Goal: Task Accomplishment & Management: Use online tool/utility

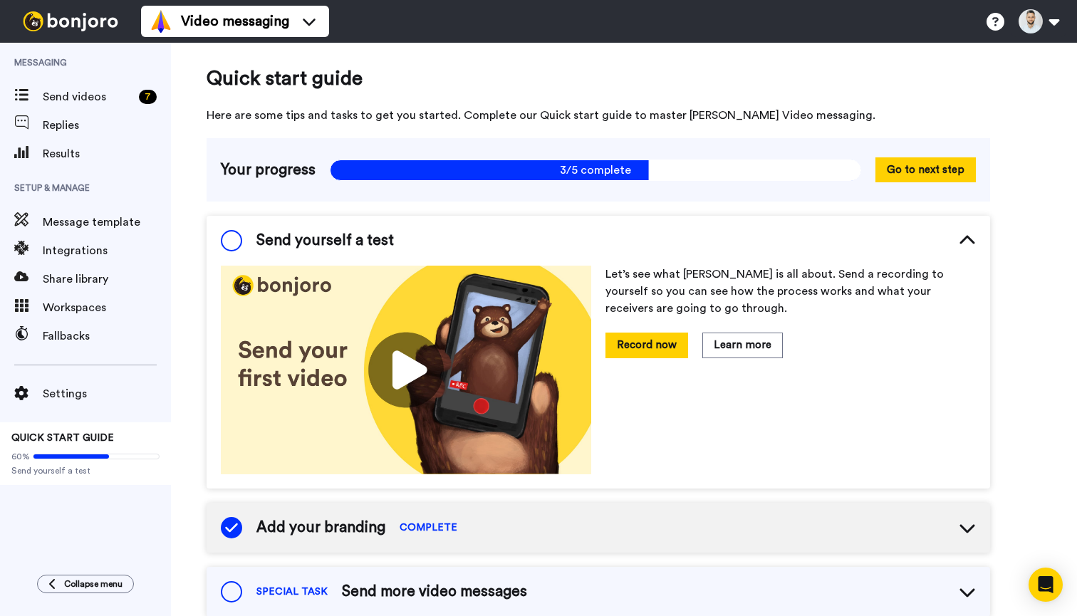
scroll to position [23, 0]
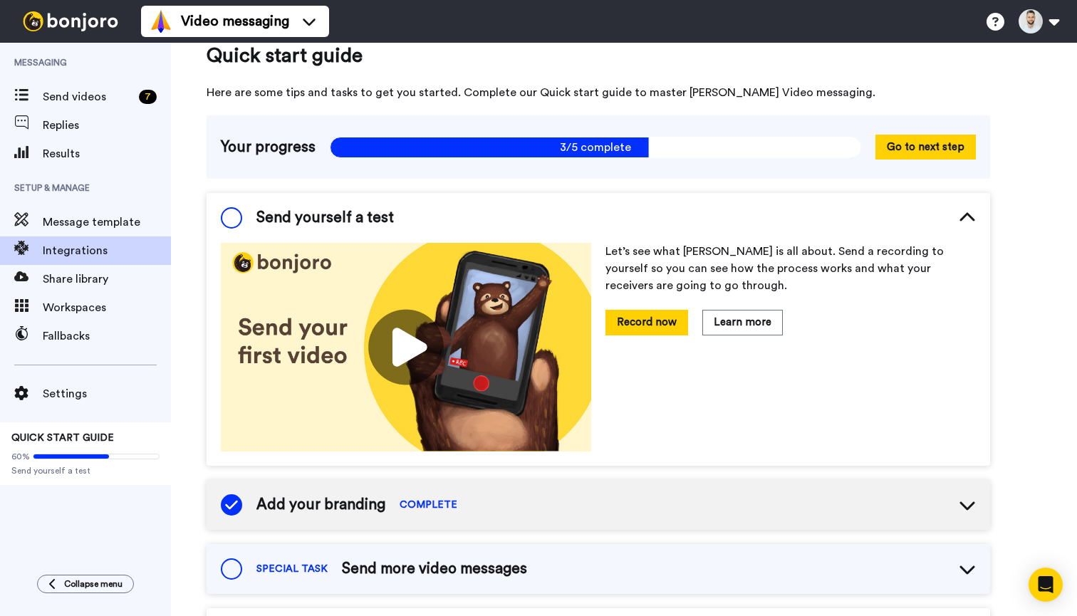
click at [59, 255] on span "Integrations" at bounding box center [107, 250] width 128 height 17
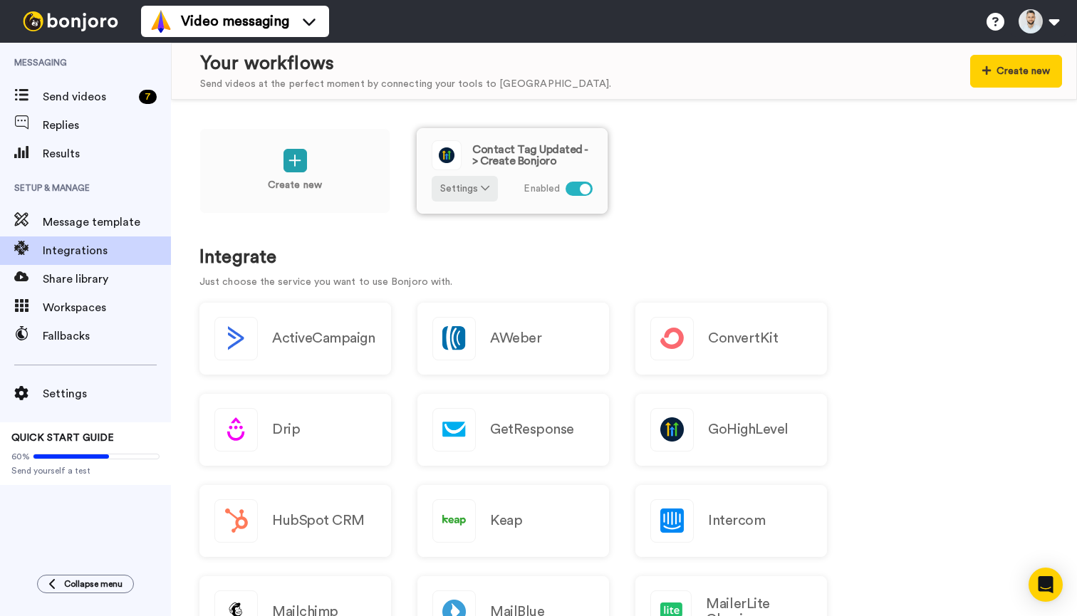
click at [544, 155] on span "Contact Tag Updated -> Create Bonjoro" at bounding box center [532, 155] width 120 height 23
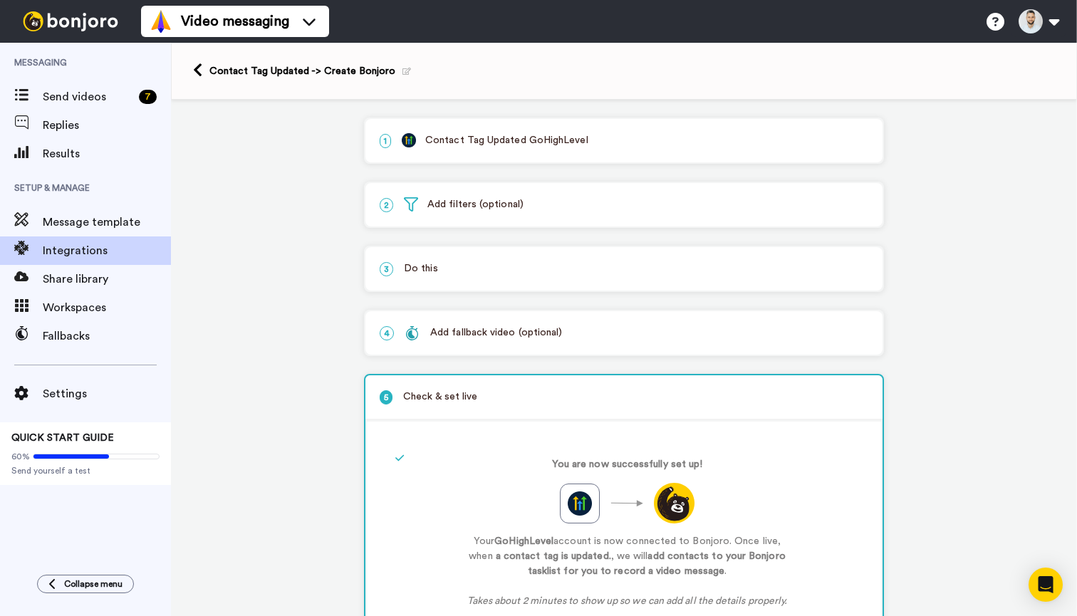
click at [539, 150] on div "1 Contact Tag Updated GoHighLevel" at bounding box center [623, 140] width 517 height 43
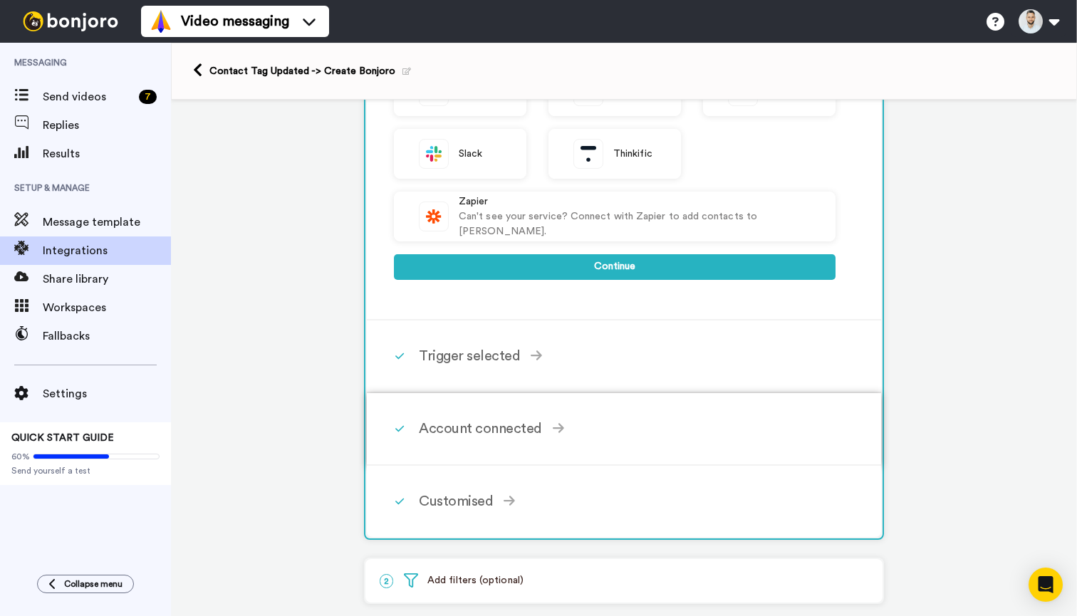
scroll to position [450, 0]
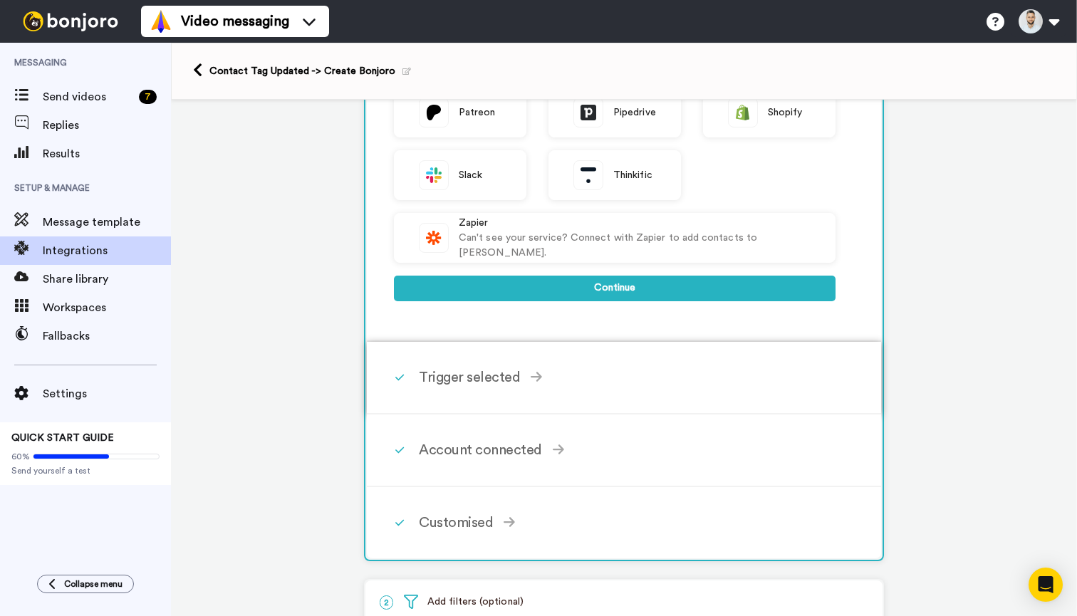
click at [507, 377] on div "Trigger selected" at bounding box center [627, 377] width 417 height 21
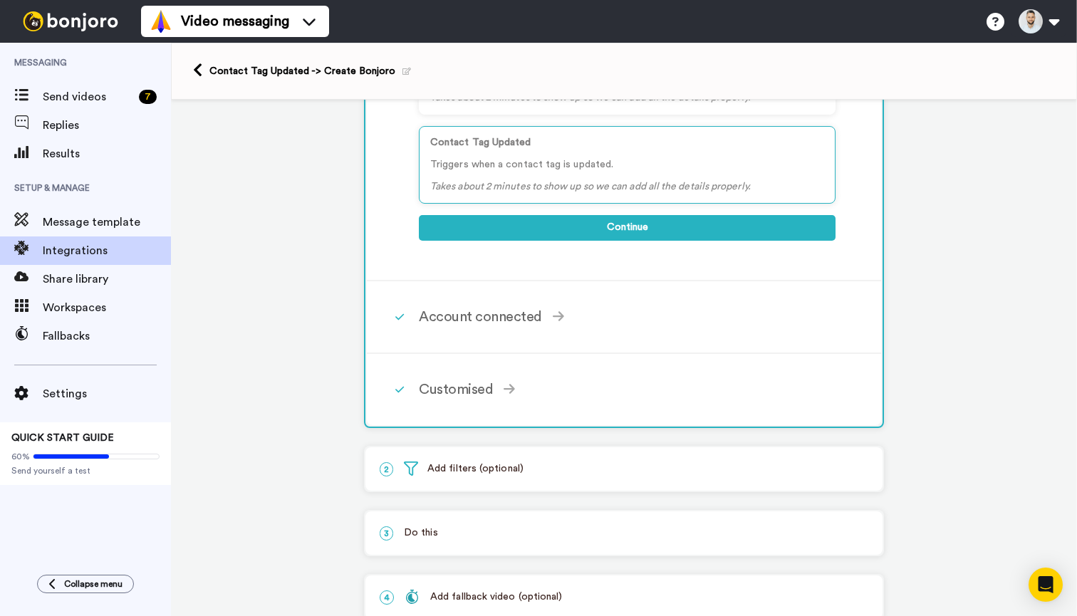
scroll to position [79, 0]
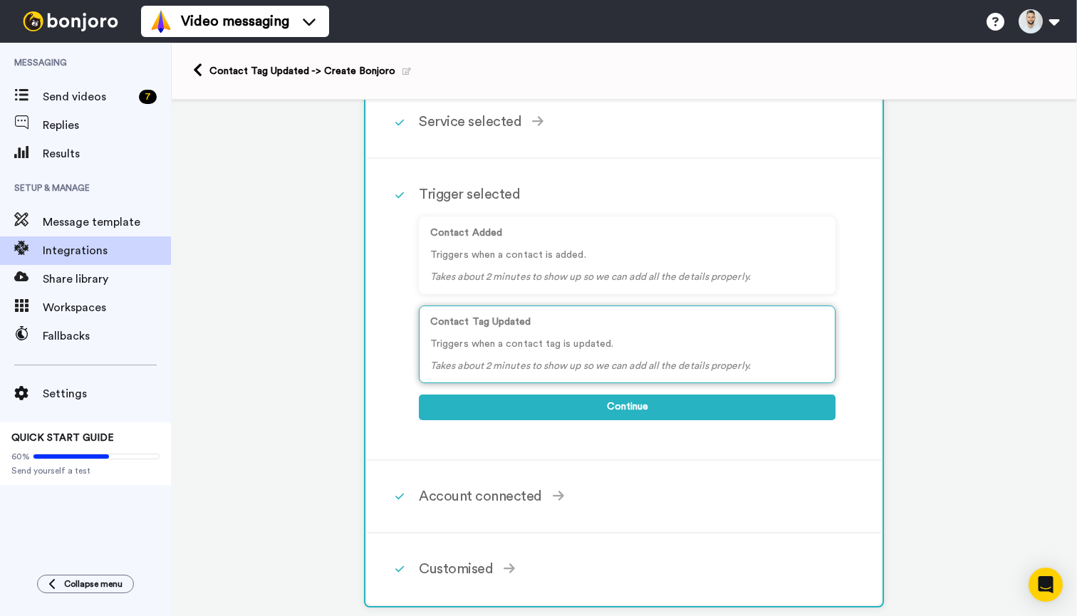
click at [551, 358] on div "Contact Tag Updated Triggers when a contact tag is updated. Takes about 2 minut…" at bounding box center [627, 345] width 417 height 78
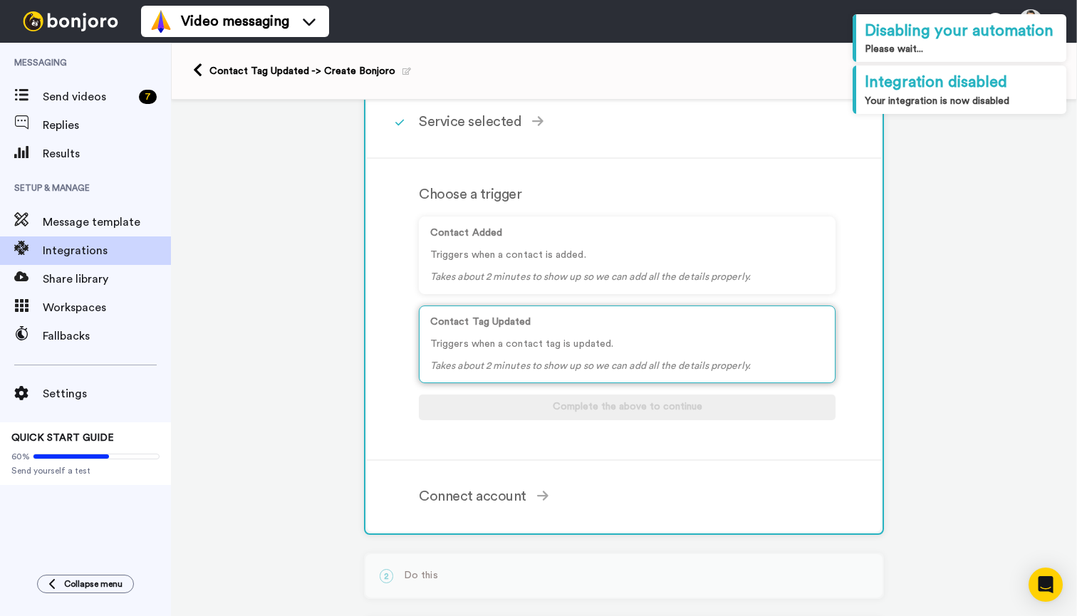
click at [566, 361] on icon "Takes about 2 minutes to show up so we can add all the details properly." at bounding box center [590, 366] width 321 height 10
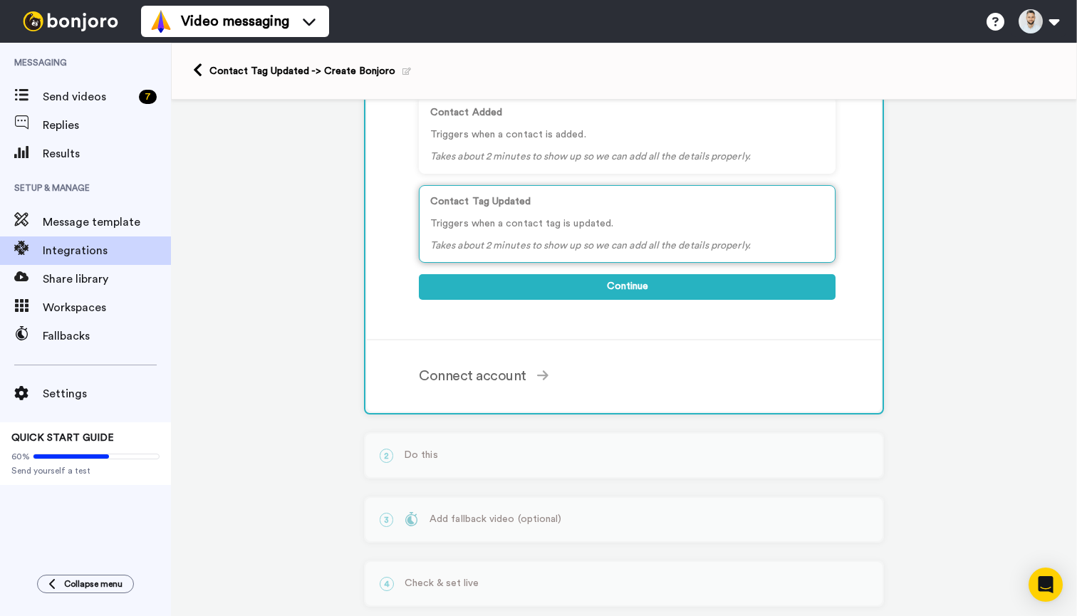
scroll to position [219, 0]
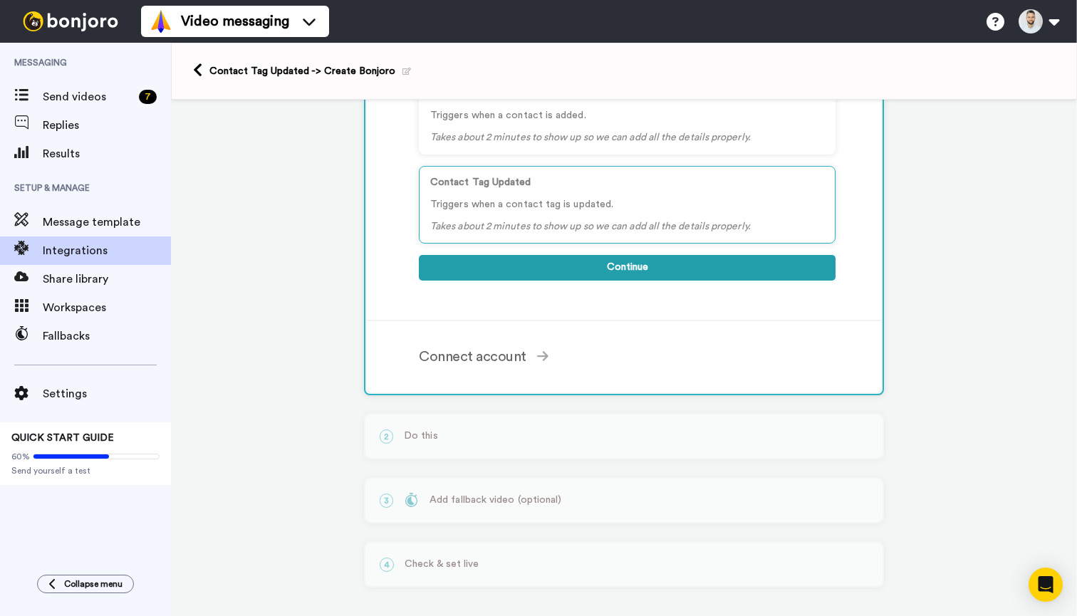
click at [568, 262] on button "Continue" at bounding box center [627, 268] width 417 height 26
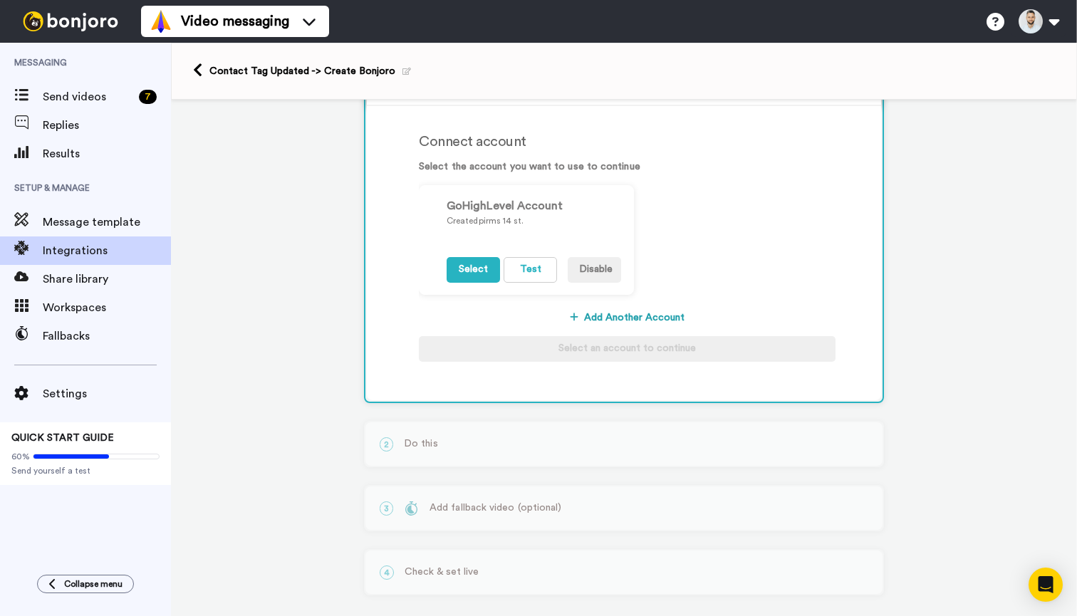
scroll to position [217, 0]
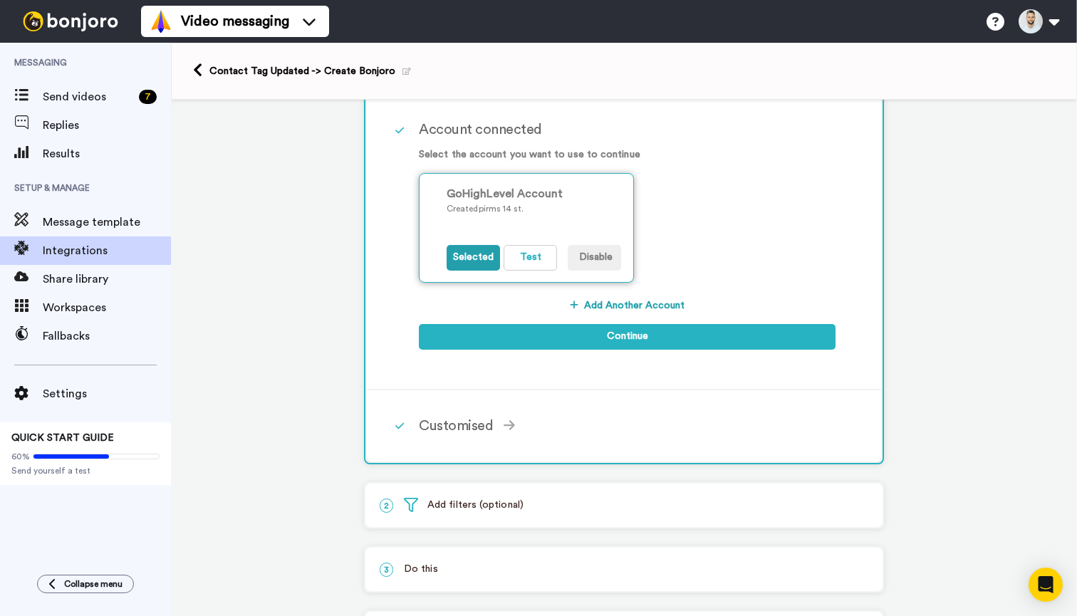
click at [477, 256] on button "Selected" at bounding box center [473, 258] width 53 height 26
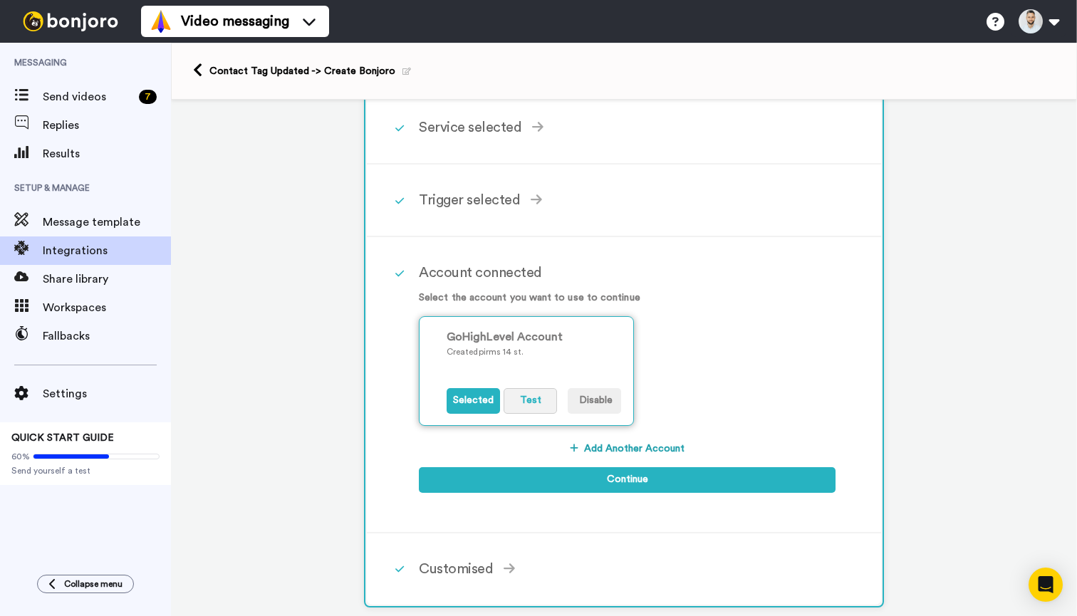
scroll to position [55, 0]
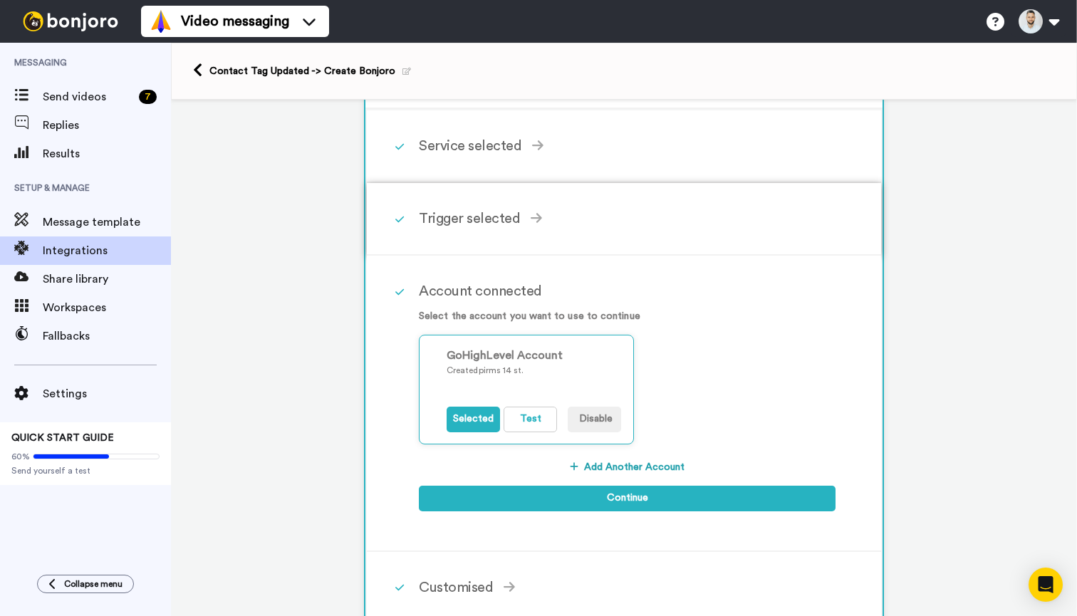
click at [504, 215] on div "Trigger selected" at bounding box center [627, 218] width 417 height 21
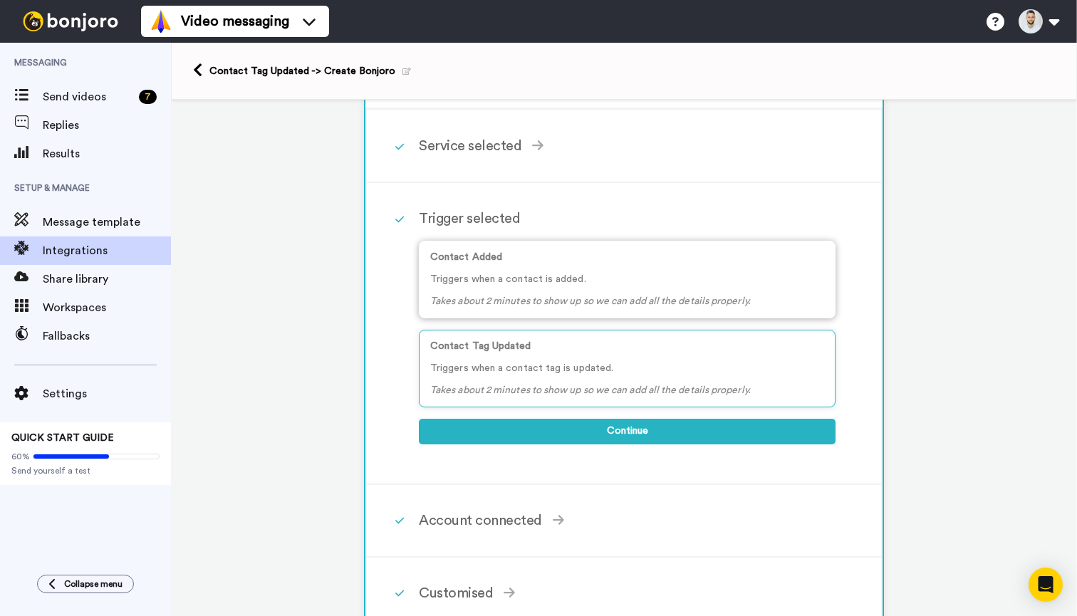
click at [581, 274] on p "Triggers when a contact is added." at bounding box center [627, 279] width 394 height 15
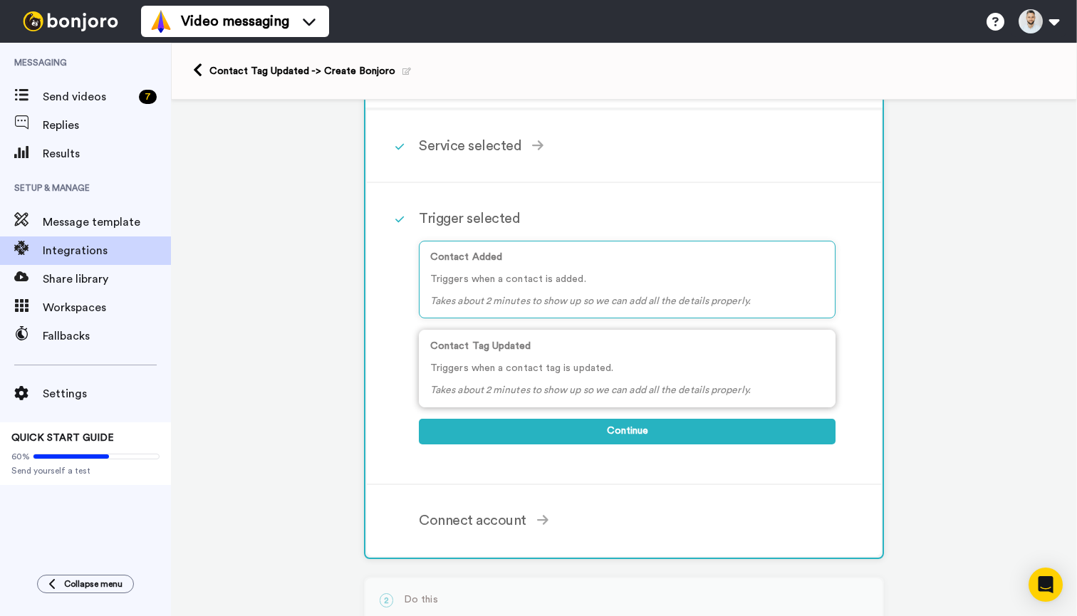
click at [586, 360] on div "Contact Tag Updated Triggers when a contact tag is updated. Takes about 2 minut…" at bounding box center [627, 369] width 417 height 78
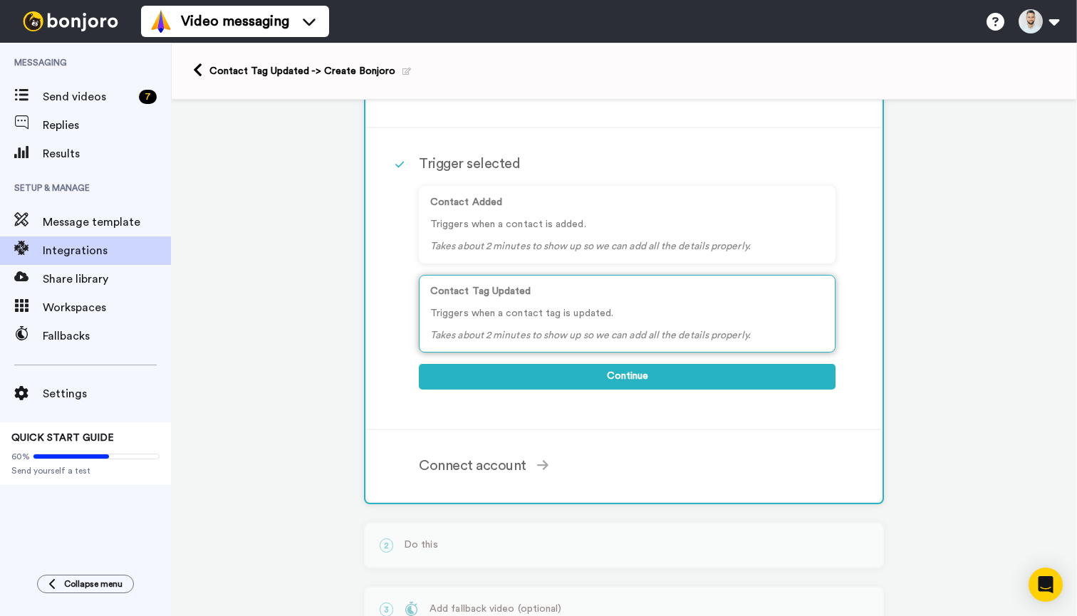
scroll to position [141, 0]
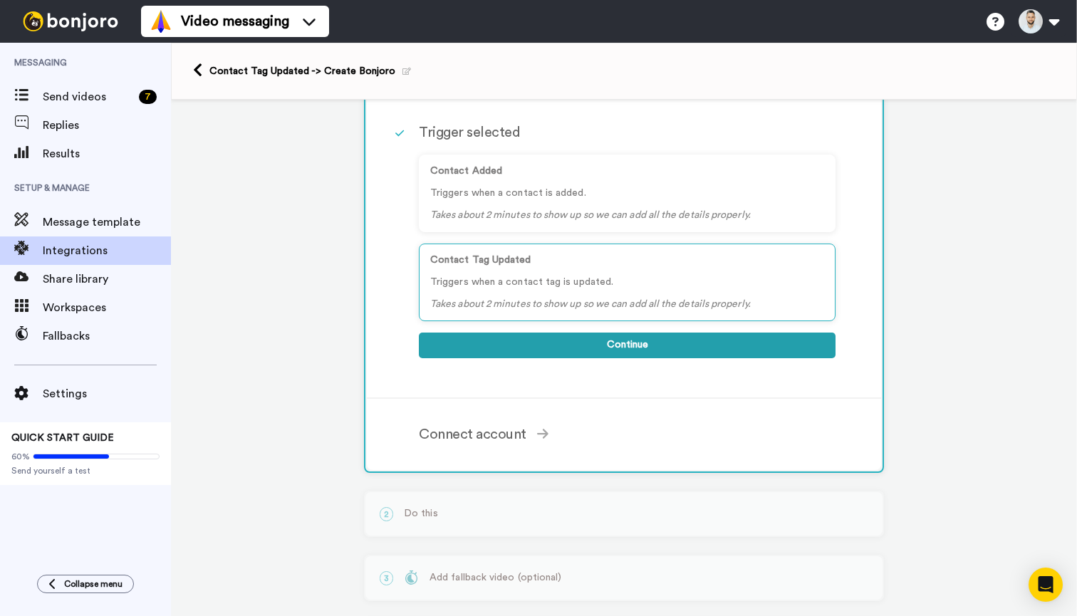
click at [593, 340] on button "Continue" at bounding box center [627, 346] width 417 height 26
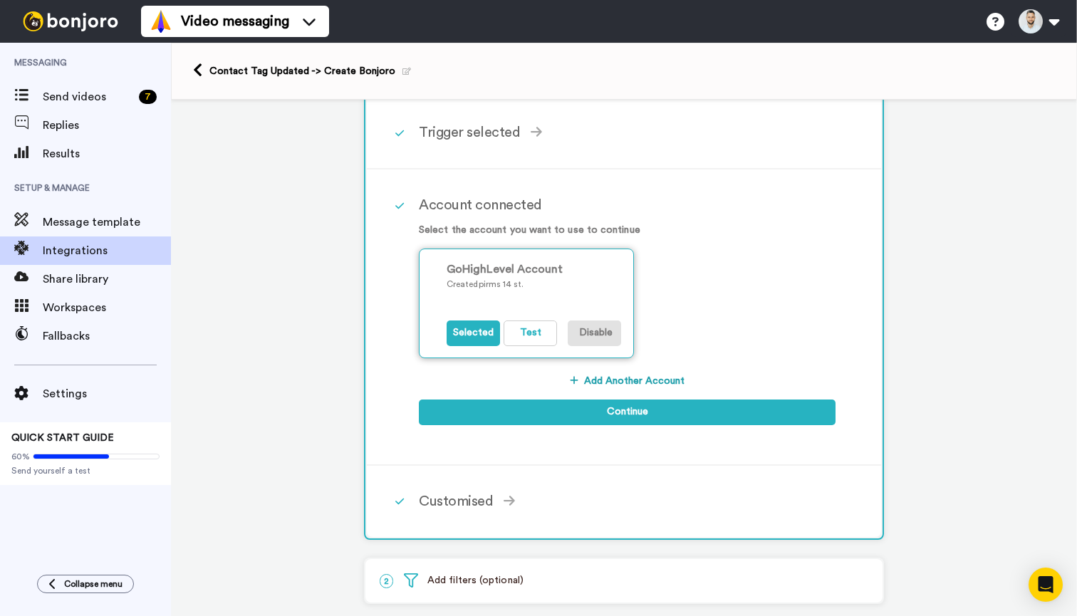
click at [591, 340] on button "Disable" at bounding box center [594, 334] width 53 height 26
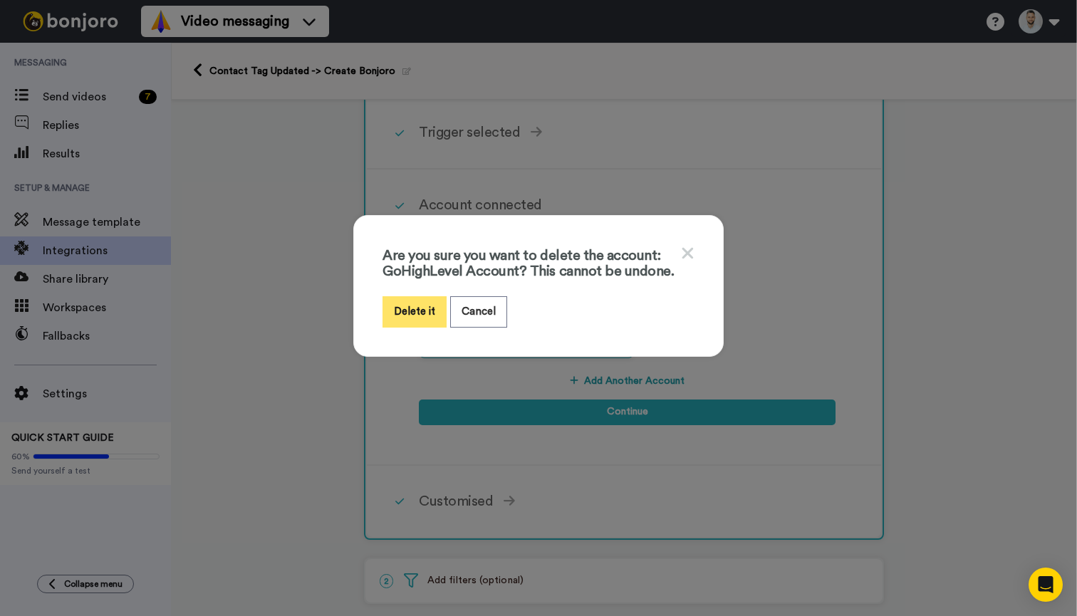
click at [417, 327] on button "Delete it" at bounding box center [415, 311] width 64 height 31
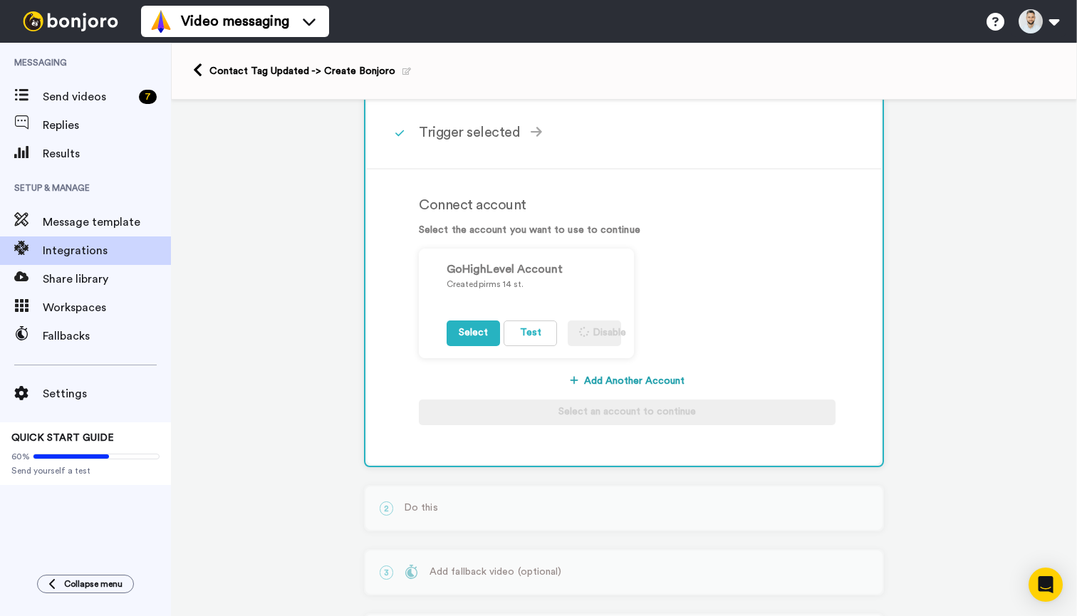
scroll to position [105, 0]
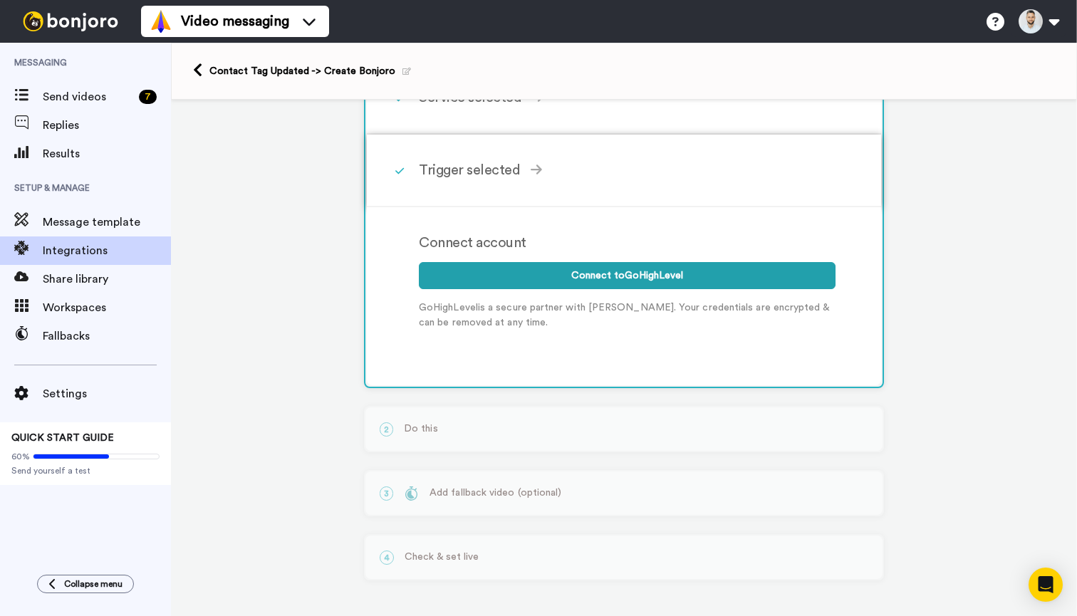
click at [506, 160] on div "Trigger selected" at bounding box center [627, 170] width 417 height 21
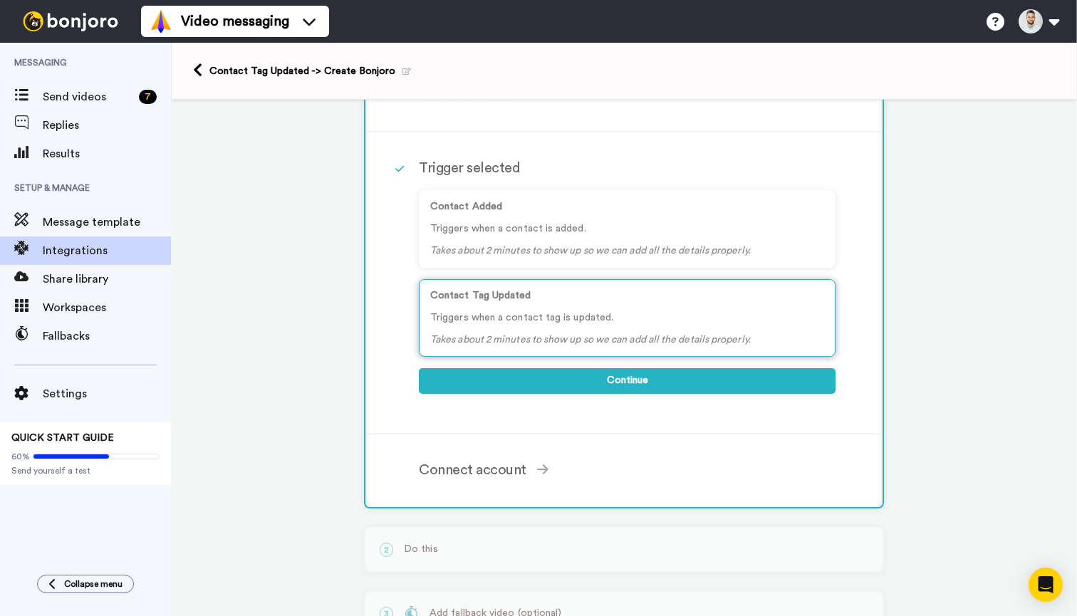
click at [526, 331] on div "Contact Tag Updated Triggers when a contact tag is updated. Takes about 2 minut…" at bounding box center [627, 318] width 417 height 78
click at [520, 464] on div "Connect account" at bounding box center [627, 469] width 417 height 21
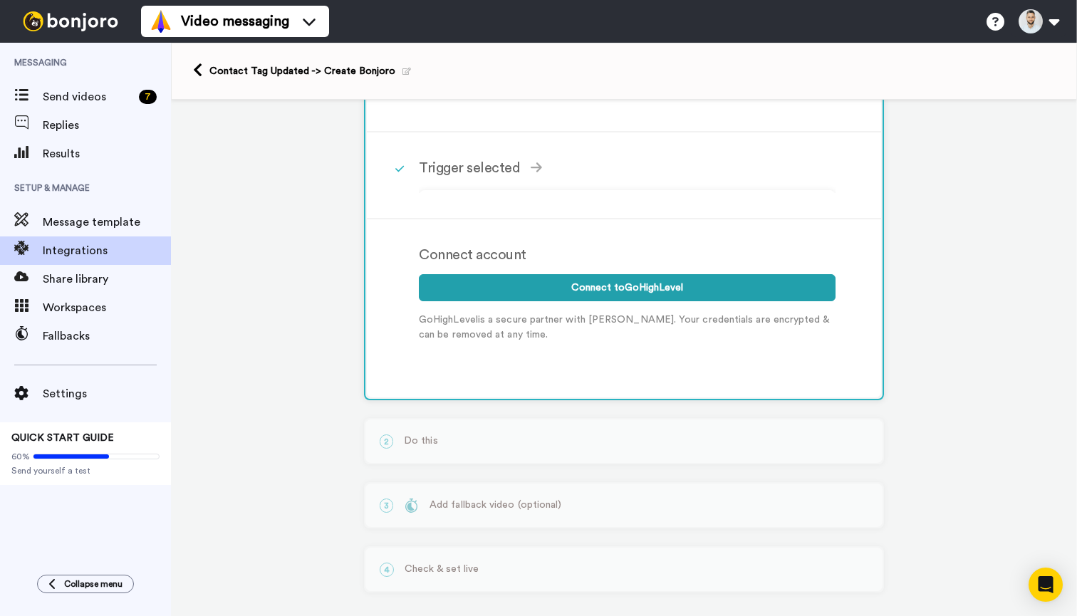
scroll to position [103, 0]
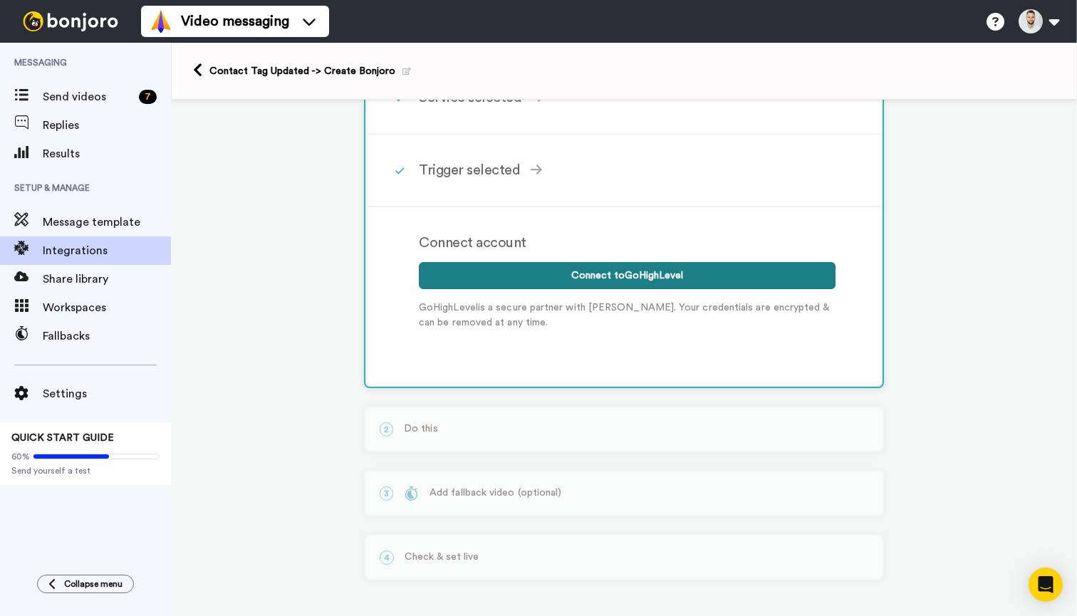
click at [531, 281] on button "Connect to GoHighLevel" at bounding box center [627, 275] width 417 height 27
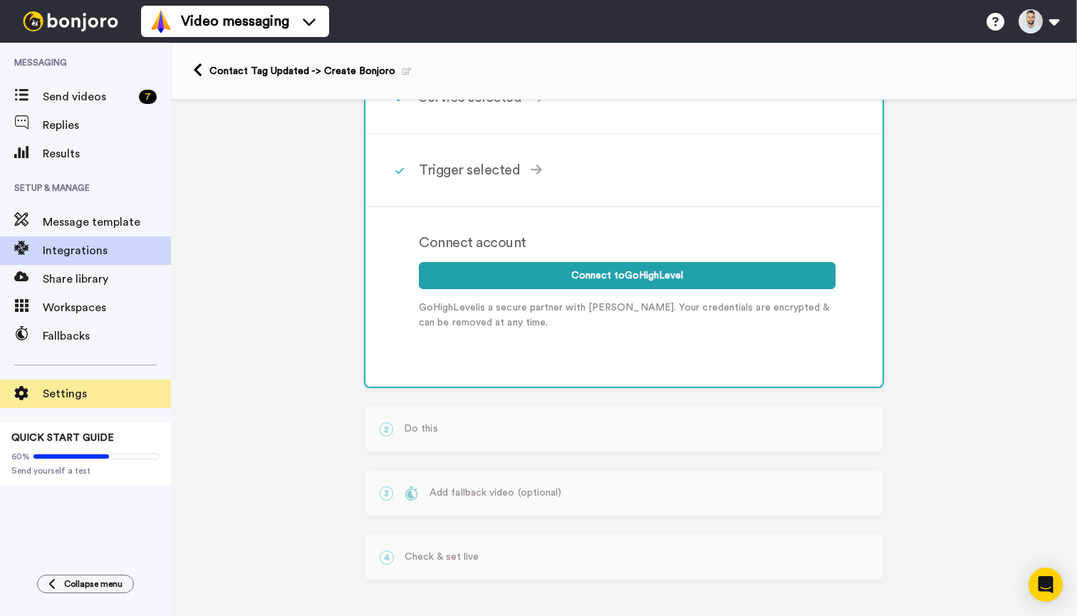
click at [80, 392] on span "Settings" at bounding box center [107, 393] width 128 height 17
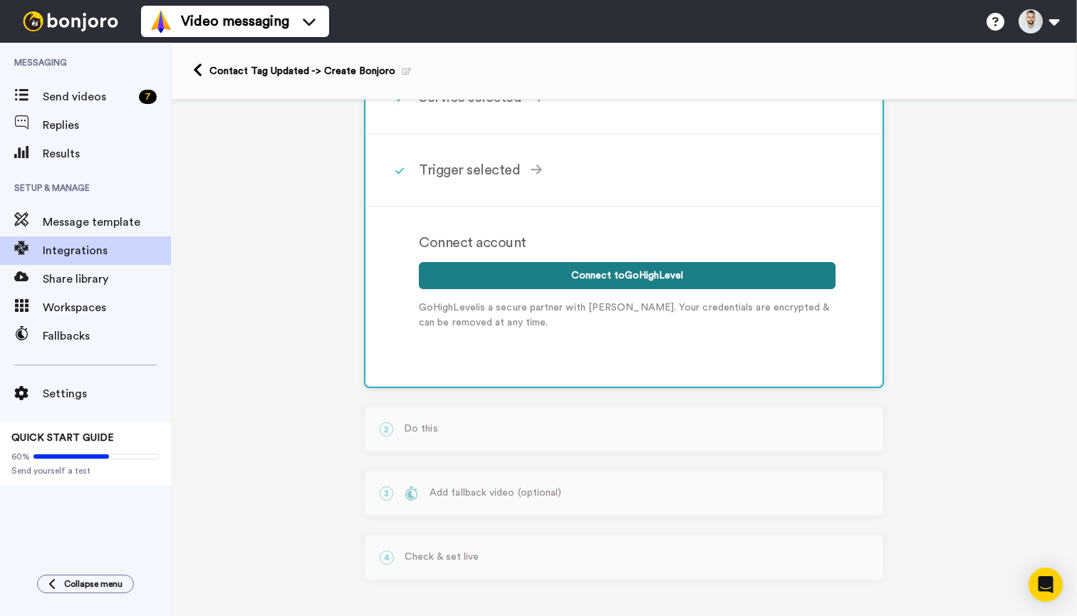
drag, startPoint x: 228, startPoint y: 51, endPoint x: 577, endPoint y: 275, distance: 414.6
click at [577, 275] on button "Connect to GoHighLevel" at bounding box center [627, 275] width 417 height 27
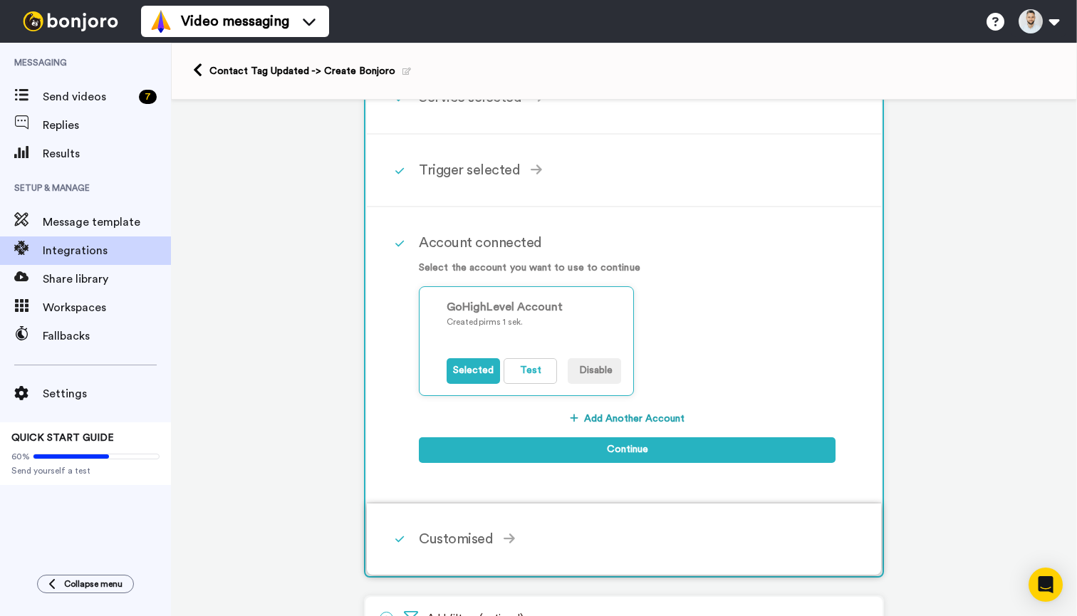
click at [492, 544] on div "Customised" at bounding box center [627, 539] width 417 height 21
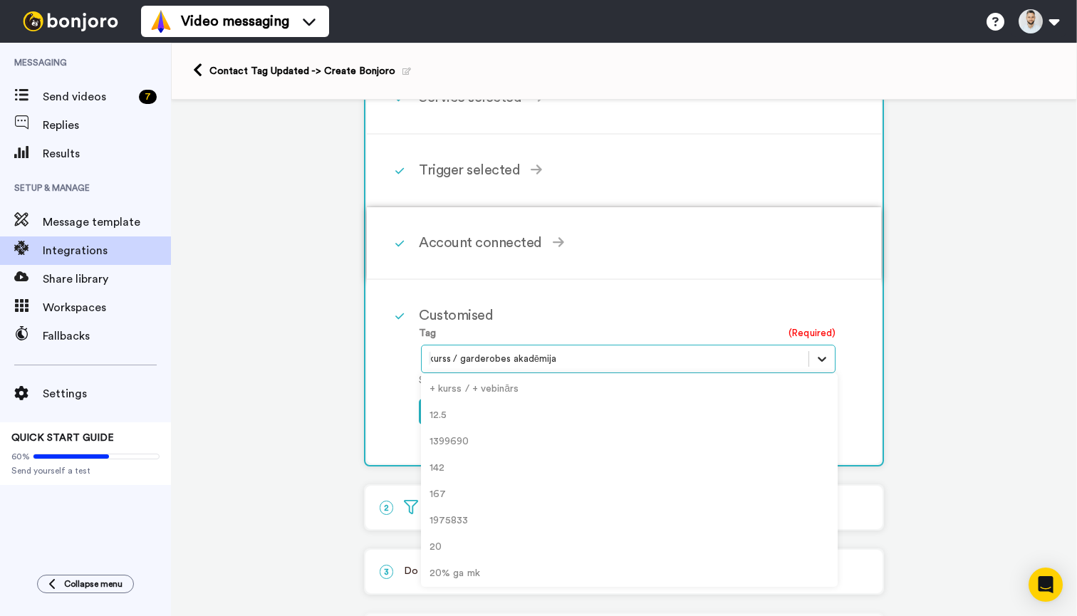
click at [821, 355] on icon at bounding box center [822, 359] width 14 height 14
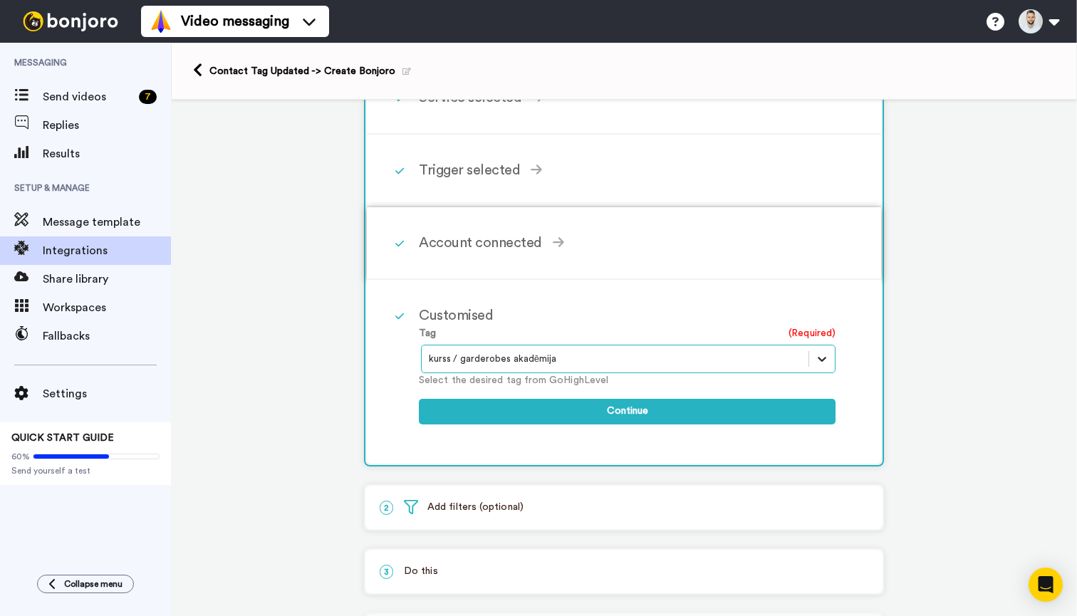
click at [821, 355] on icon at bounding box center [822, 359] width 14 height 14
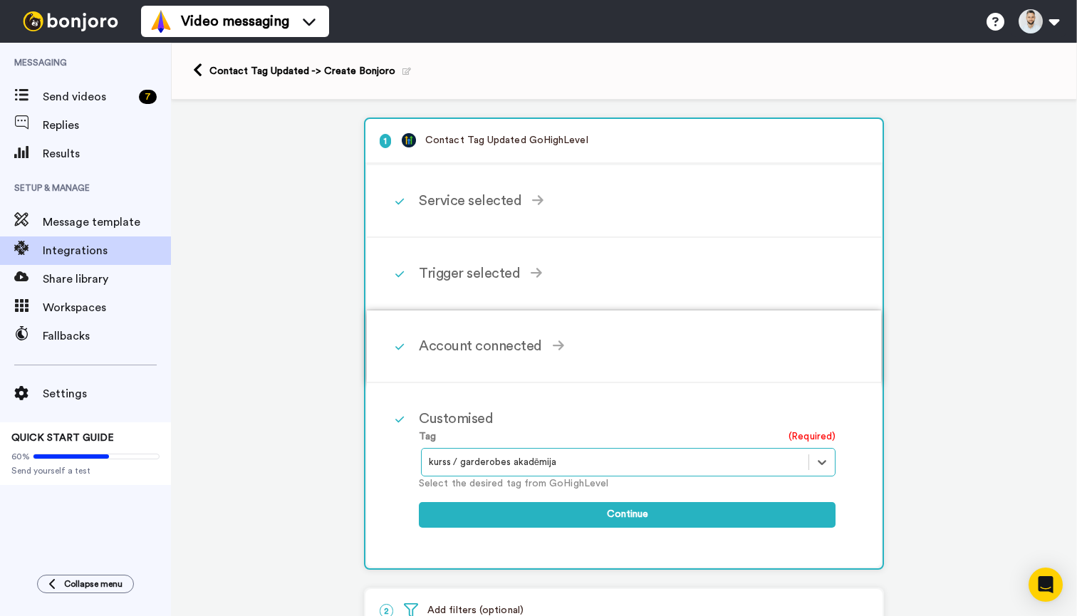
scroll to position [0, 0]
click at [200, 67] on icon at bounding box center [197, 70] width 9 height 15
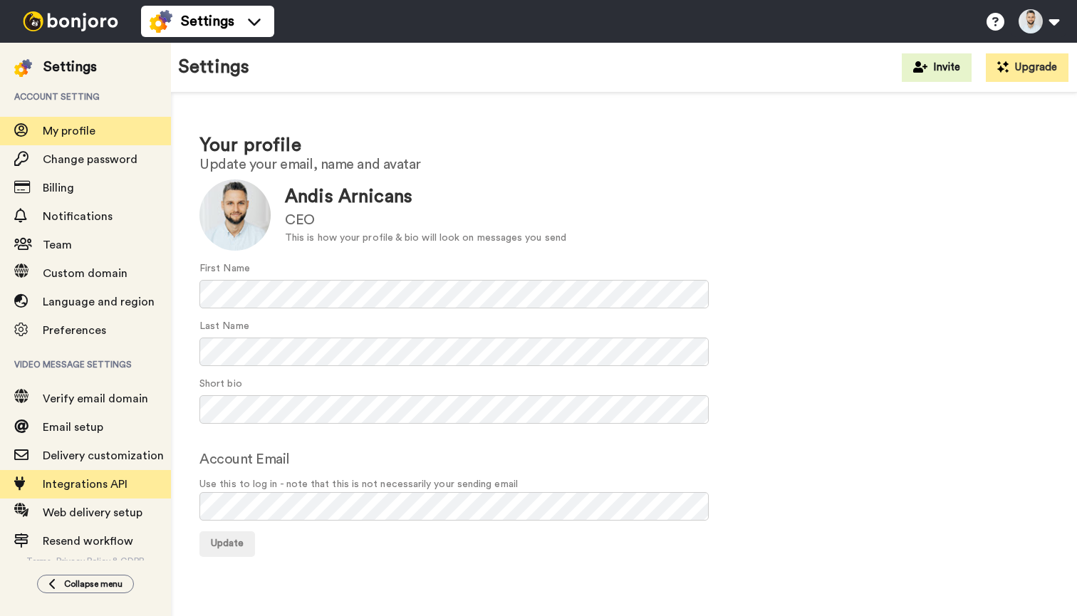
click at [98, 485] on span "Integrations API" at bounding box center [85, 484] width 85 height 11
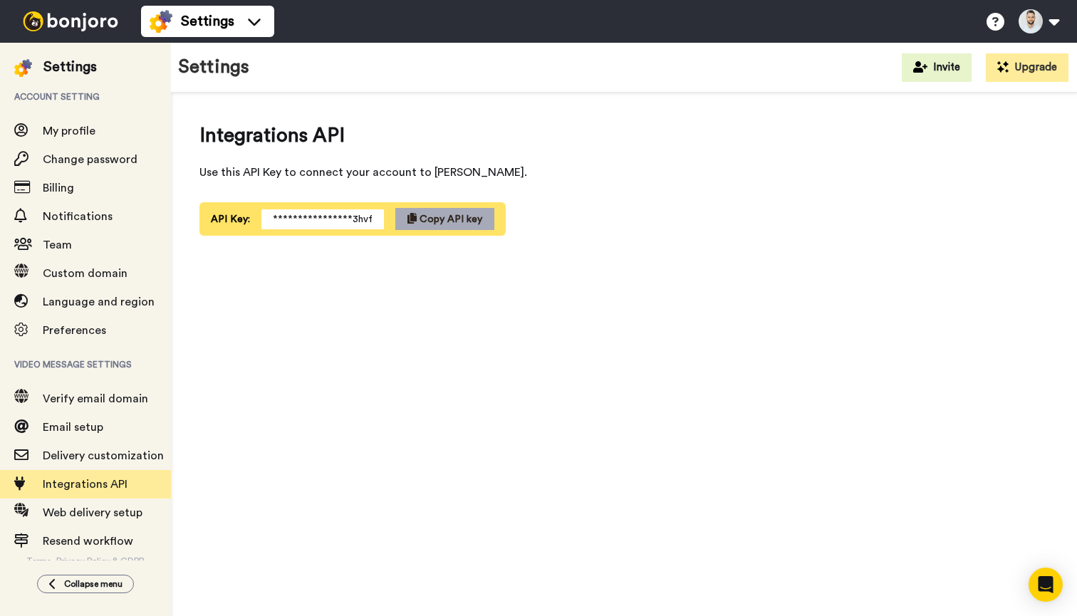
click at [448, 227] on button "Copy API key" at bounding box center [444, 219] width 99 height 22
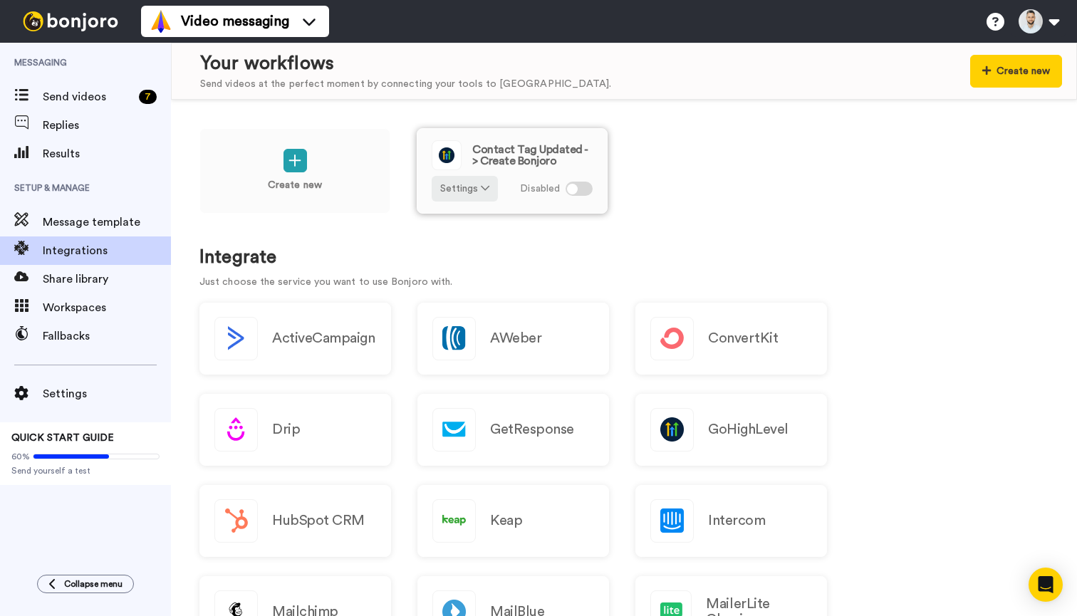
click at [581, 189] on div at bounding box center [579, 189] width 27 height 14
click at [581, 189] on div at bounding box center [585, 189] width 11 height 11
